Goal: Entertainment & Leisure: Consume media (video, audio)

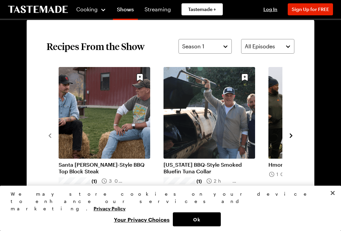
scroll to position [462, 0]
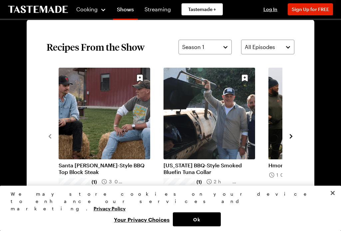
click at [293, 137] on icon "navigate to next item" at bounding box center [291, 136] width 7 height 7
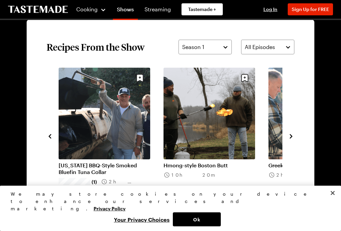
click at [294, 136] on icon "navigate to next item" at bounding box center [291, 136] width 7 height 7
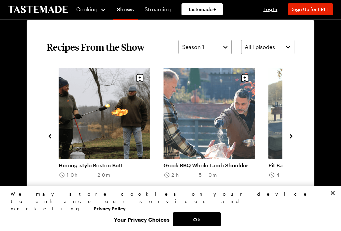
click at [293, 137] on icon "navigate to next item" at bounding box center [291, 136] width 7 height 7
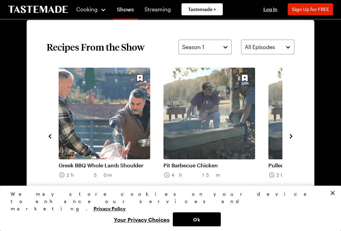
click at [292, 137] on icon "navigate to next item" at bounding box center [291, 136] width 3 height 4
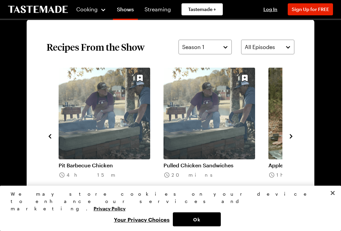
click at [292, 137] on icon "navigate to next item" at bounding box center [291, 136] width 3 height 4
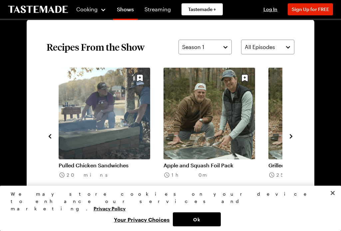
click at [292, 136] on icon "navigate to next item" at bounding box center [291, 136] width 3 height 4
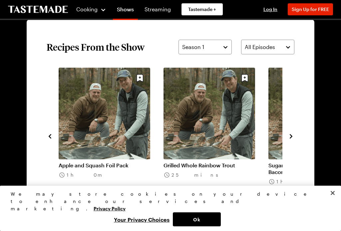
click at [292, 136] on icon "navigate to next item" at bounding box center [291, 136] width 3 height 4
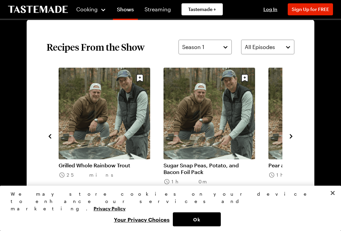
click at [291, 135] on icon "navigate to next item" at bounding box center [291, 136] width 7 height 7
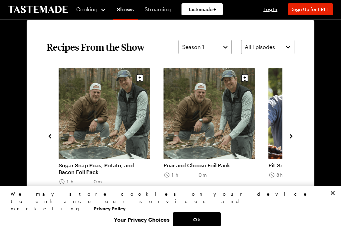
click at [291, 135] on icon "navigate to next item" at bounding box center [291, 136] width 3 height 4
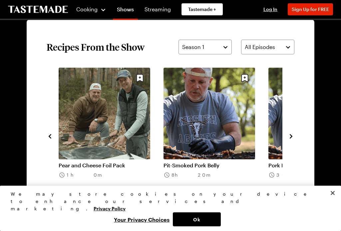
click at [292, 134] on icon "navigate to next item" at bounding box center [291, 136] width 7 height 7
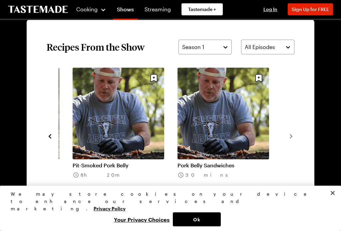
click at [293, 139] on icon "navigate to next item" at bounding box center [291, 136] width 7 height 7
click at [293, 136] on icon "navigate to next item" at bounding box center [291, 136] width 7 height 7
click at [227, 45] on button "Season 1" at bounding box center [205, 47] width 53 height 15
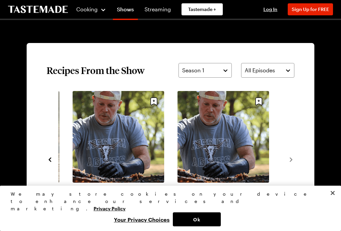
scroll to position [443, 0]
